Goal: Find specific page/section: Find specific page/section

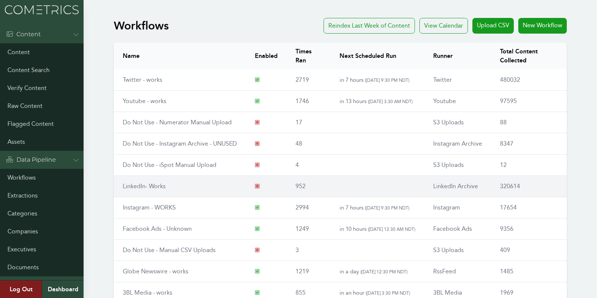
click at [137, 188] on link "LinkedIn- Works" at bounding box center [144, 186] width 43 height 7
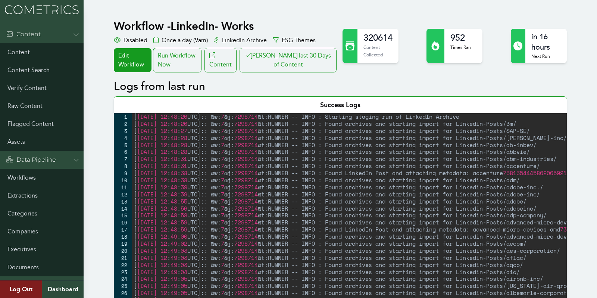
click at [309, 49] on button "[PERSON_NAME] last 30 Days of Content" at bounding box center [288, 60] width 97 height 25
